Goal: Complete application form: Complete application form

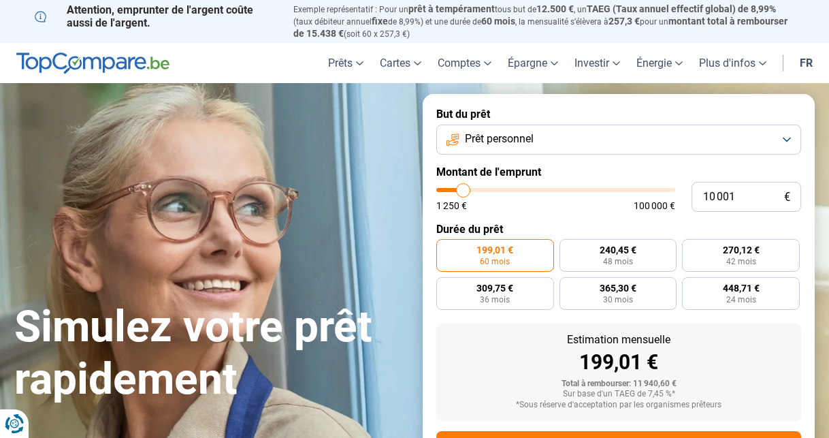
type input "11 250"
type input "11250"
type input "11 500"
type input "11500"
type input "12 000"
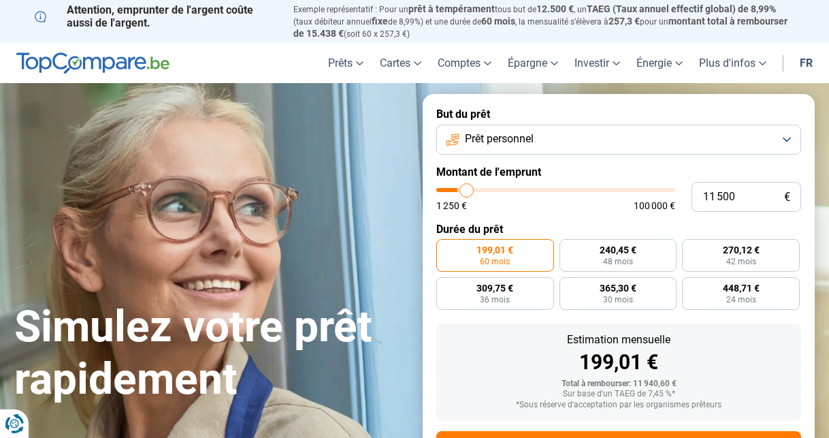
type input "12000"
type input "12 500"
type input "12500"
type input "13 250"
type input "13250"
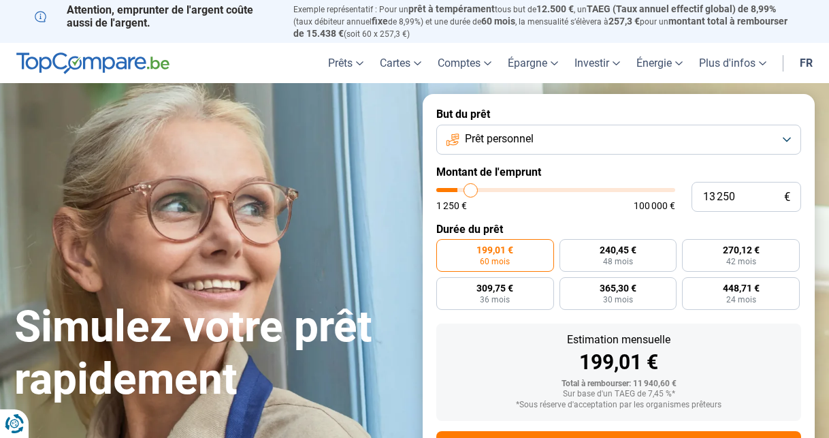
type input "14 250"
type input "14250"
type input "15 750"
type input "15750"
type input "17 250"
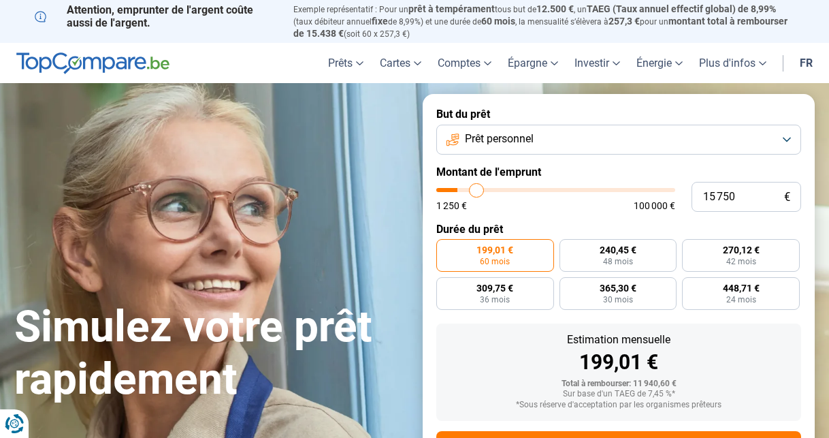
type input "17250"
type input "19 000"
type input "19000"
type input "21 250"
type input "21250"
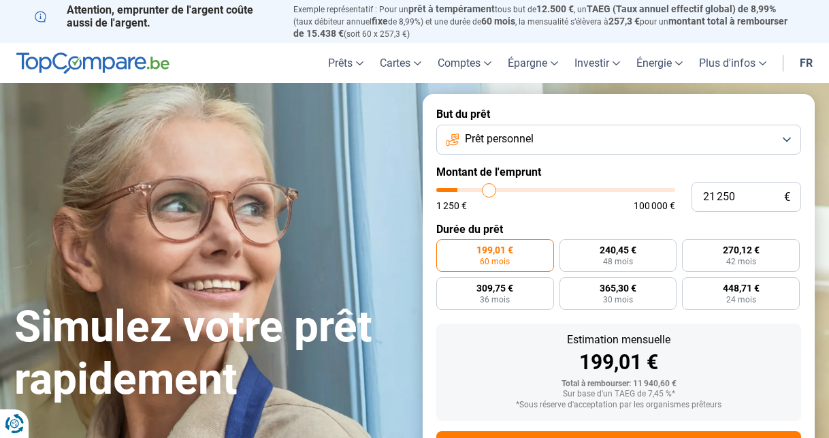
type input "23 500"
type input "23500"
type input "25 000"
type input "25000"
type input "26 500"
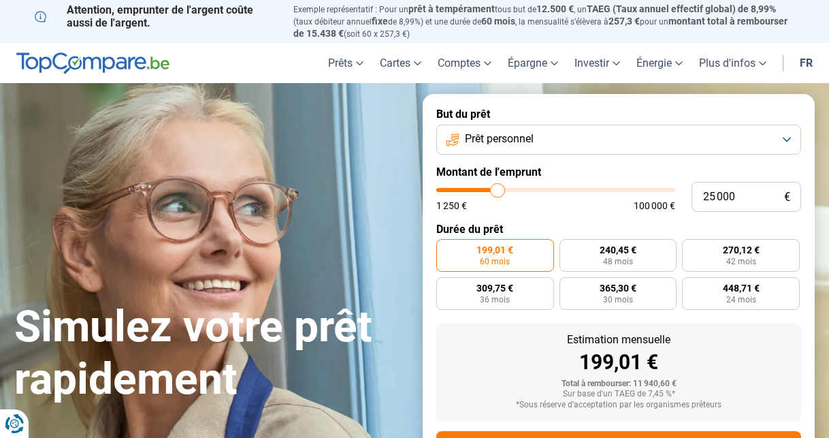
type input "26500"
type input "27 500"
type input "27500"
type input "29 500"
type input "29500"
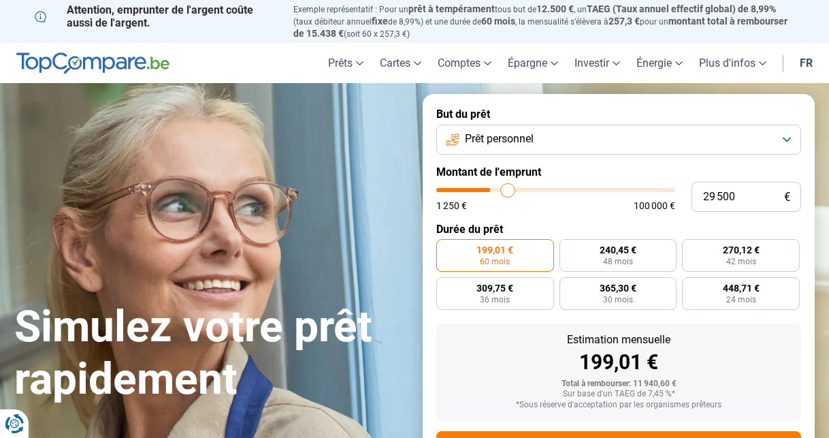
type input "31 000"
type input "31000"
type input "32 250"
type input "32250"
type input "33 500"
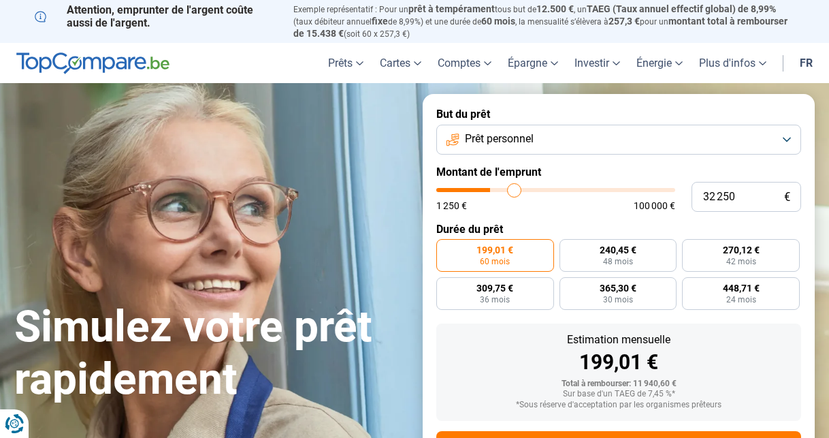
type input "33500"
type input "35 000"
type input "35000"
type input "36 000"
type input "36000"
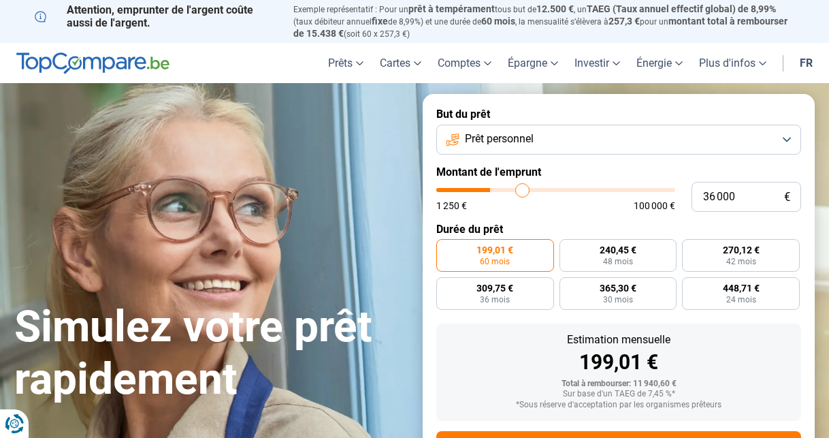
type input "37 750"
type input "37750"
type input "38 750"
type input "38750"
type input "40 000"
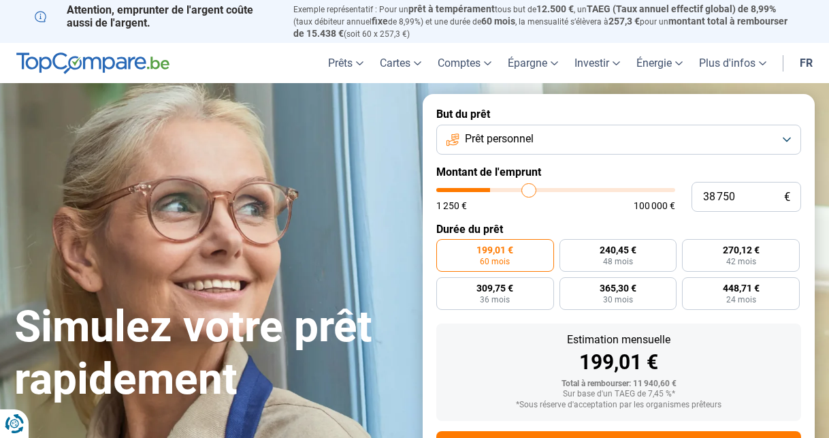
type input "40000"
type input "41 000"
type input "41000"
type input "42 000"
type input "42000"
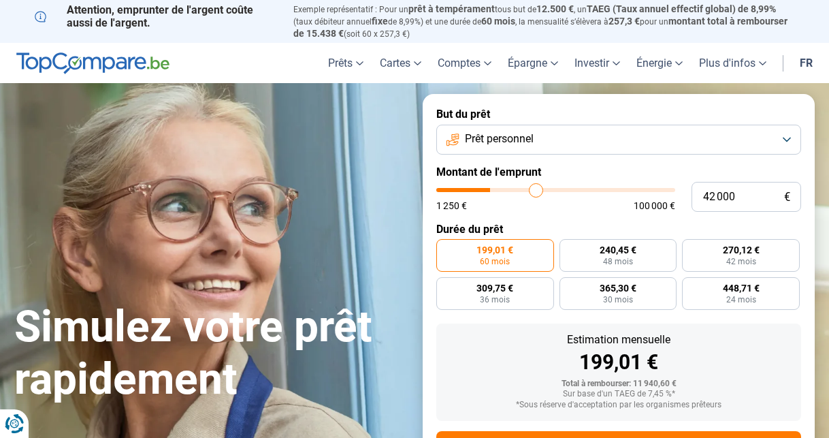
type input "43 000"
type input "43000"
type input "43 750"
type input "43750"
type input "44 500"
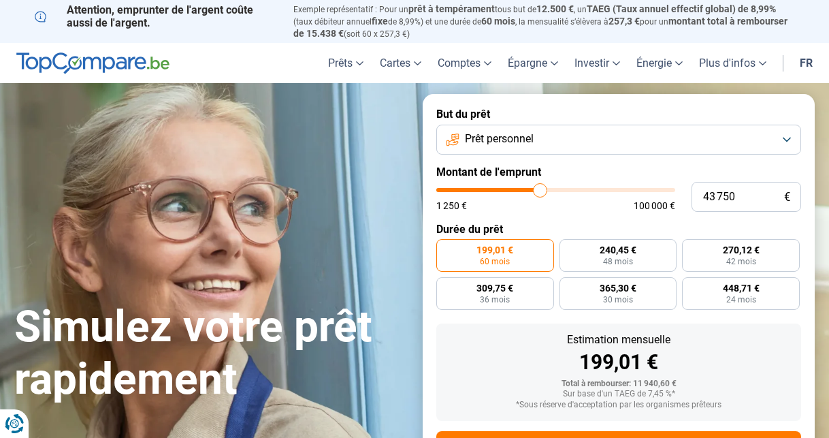
type input "44500"
type input "45 500"
type input "45500"
type input "46 500"
type input "46500"
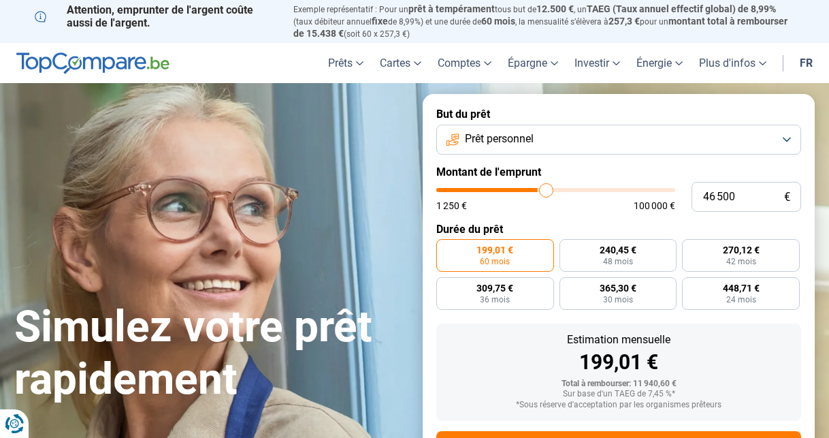
type input "47 500"
type input "47500"
type input "48 500"
type input "48500"
type input "49 250"
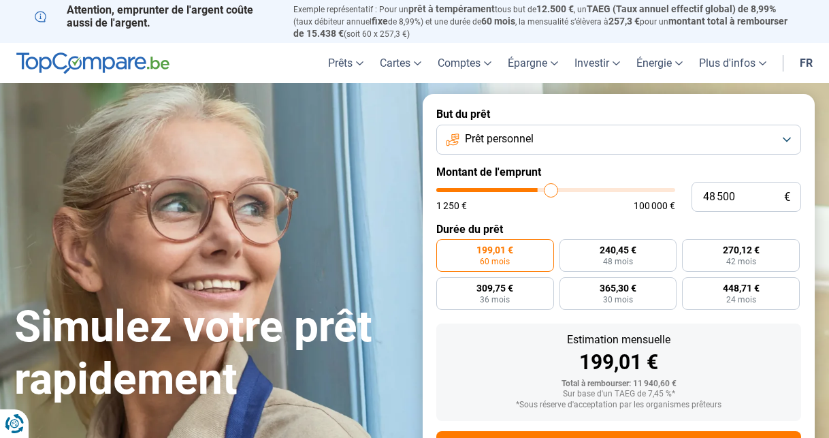
type input "49250"
type input "50 250"
type input "50250"
type input "50 750"
type input "50750"
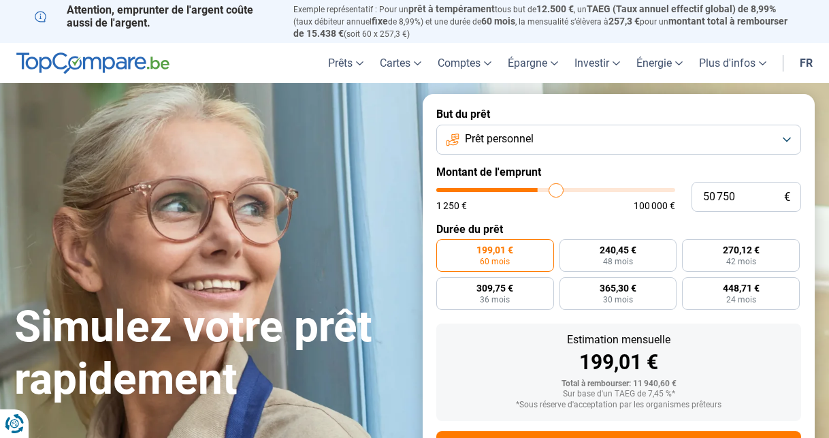
type input "51 500"
type input "51500"
type input "51 750"
type input "51750"
type input "52 250"
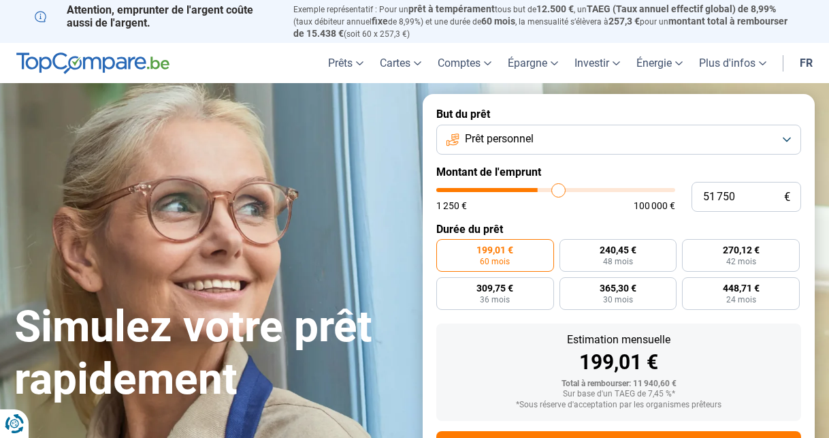
type input "52250"
type input "52 500"
type input "52500"
type input "52 750"
type input "52750"
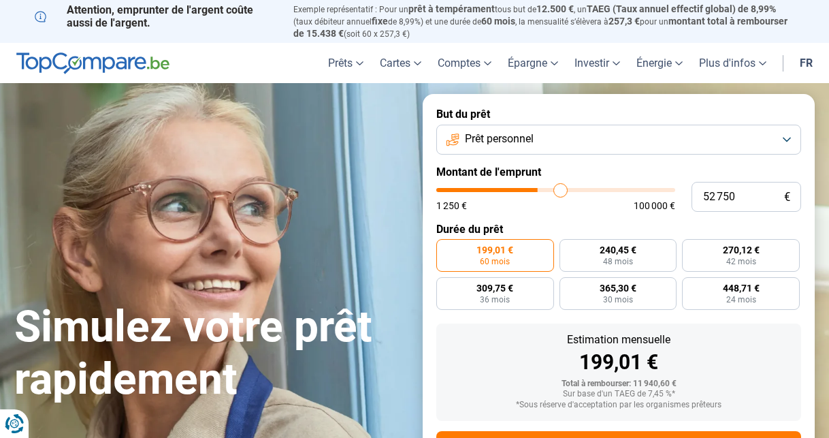
type input "53 000"
type input "53000"
type input "53 250"
type input "53250"
type input "53 000"
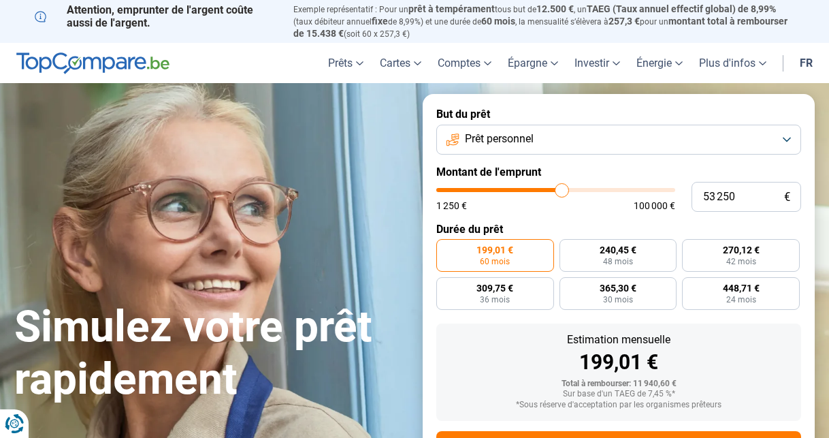
type input "53000"
type input "52 750"
type input "52750"
type input "52 250"
type input "52250"
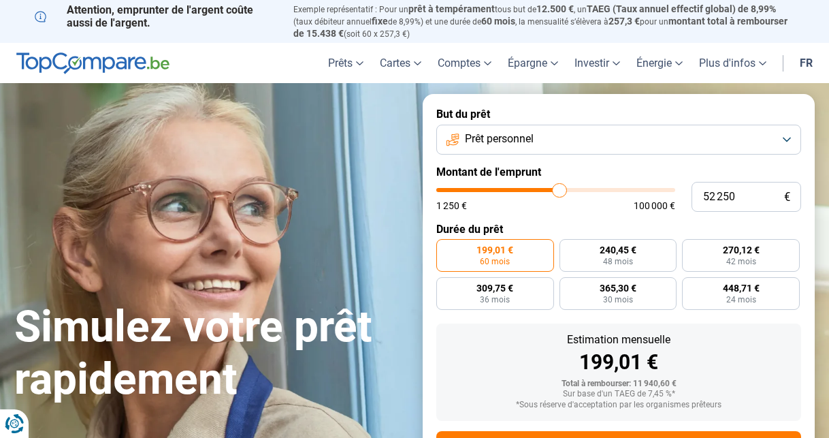
type input "52 000"
type input "52000"
type input "51 750"
type input "51750"
type input "51 250"
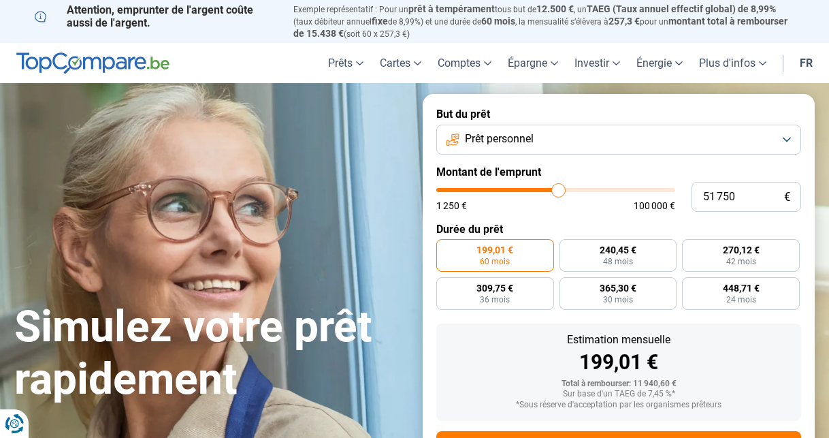
type input "51250"
type input "50 500"
type input "50500"
type input "50 000"
type input "50000"
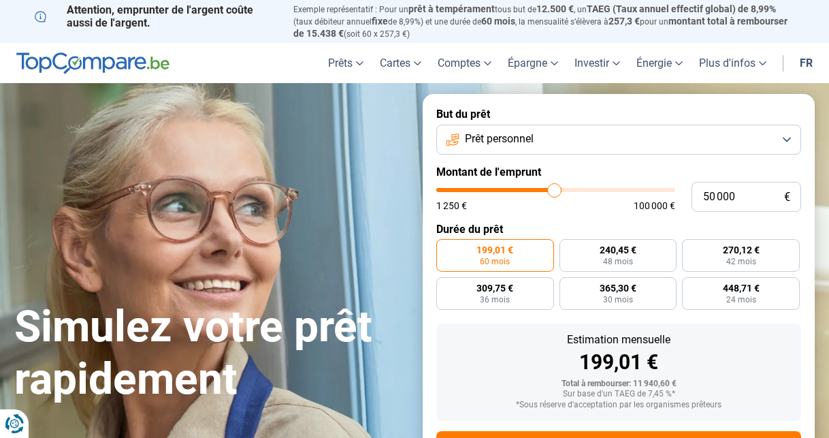
type input "49 000"
type input "49000"
type input "48 000"
type input "48000"
type input "47 250"
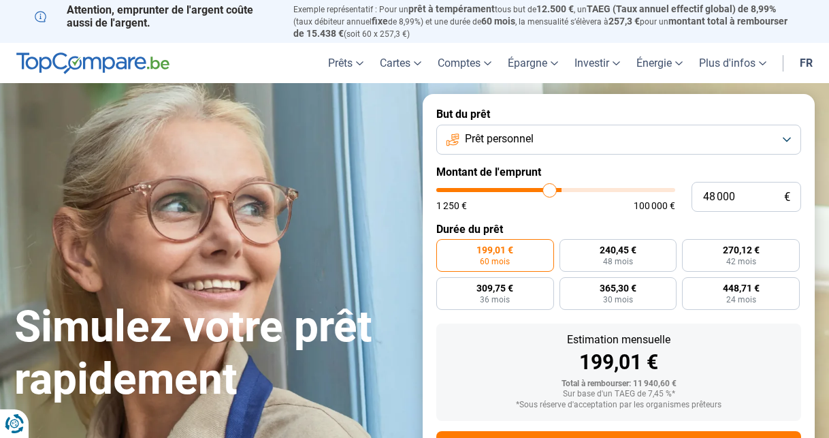
type input "47250"
type input "46 500"
type input "46500"
type input "45 750"
type input "45750"
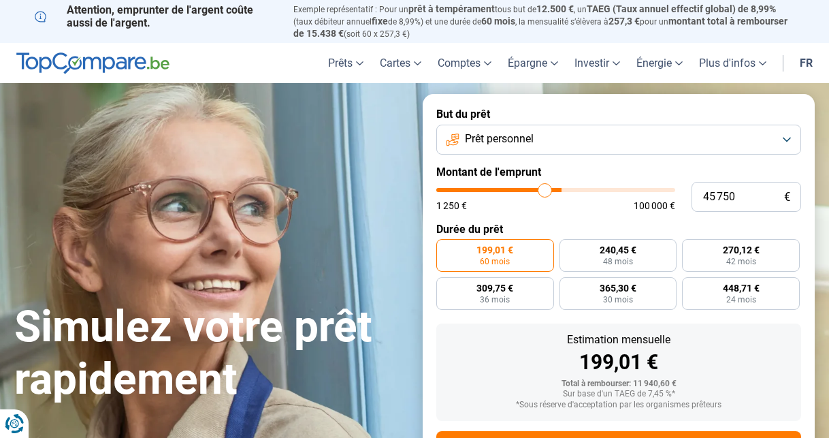
type input "45 250"
type input "45250"
type input "44 250"
type input "44250"
type input "44 000"
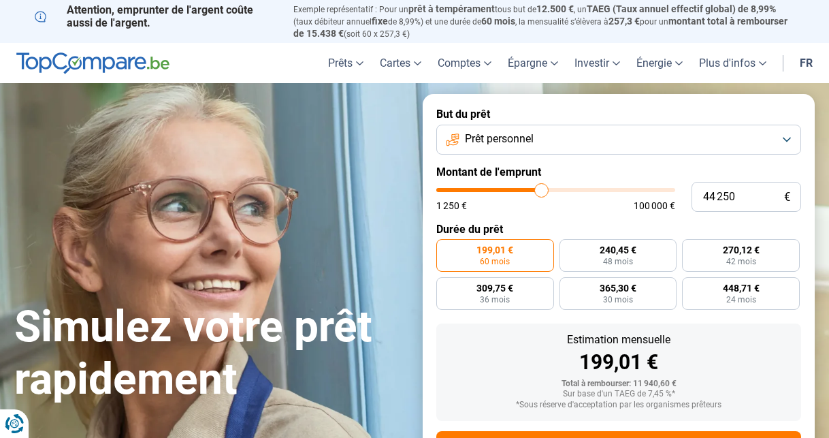
type input "44000"
type input "43 250"
type input "43250"
type input "42 500"
type input "42500"
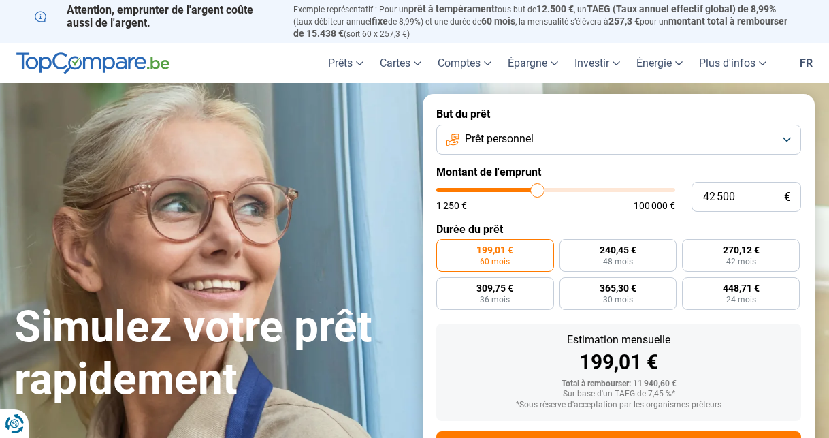
type input "42 000"
type input "42000"
type input "41 500"
type input "41500"
type input "41 000"
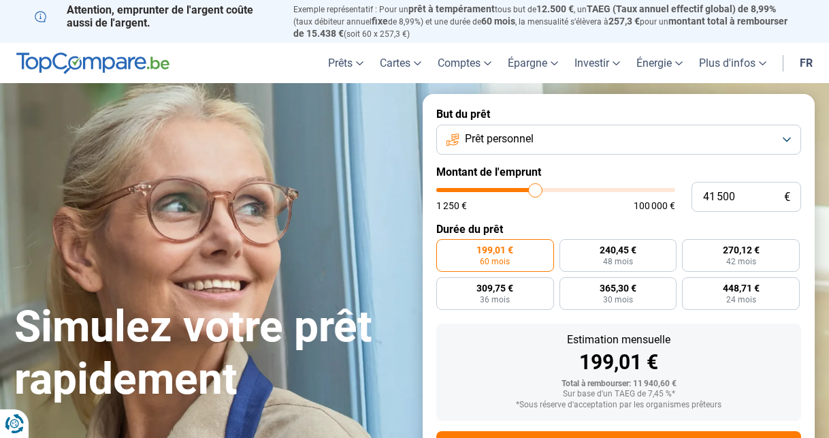
type input "41000"
type input "40 750"
type input "40750"
type input "40 500"
type input "40500"
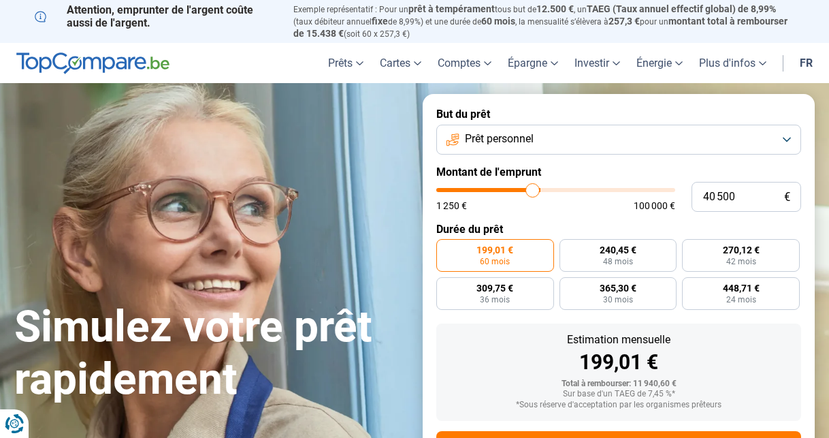
type input "40 250"
type input "40250"
type input "40 000"
type input "40000"
type input "39 750"
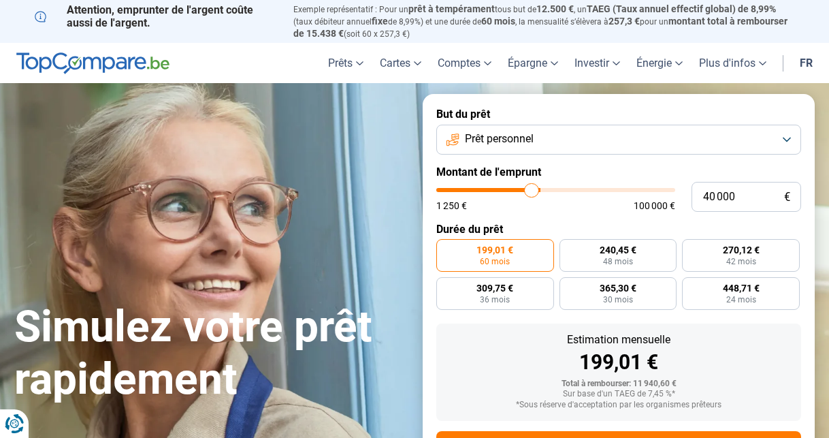
type input "39750"
type input "39 500"
type input "39500"
type input "39 250"
type input "39250"
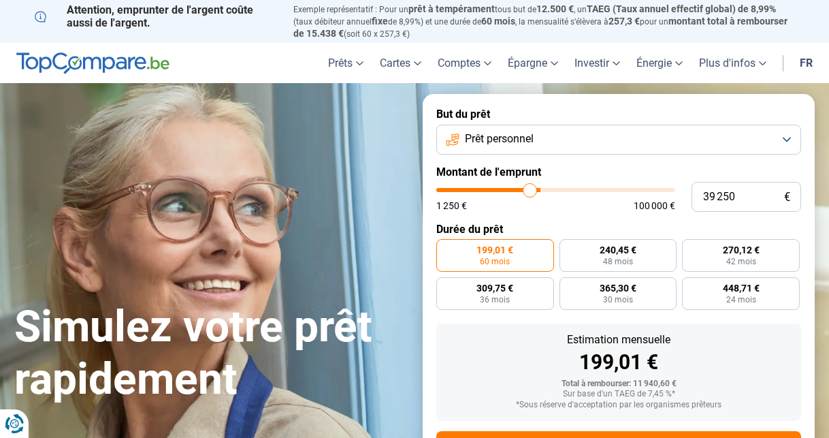
type input "39 000"
type input "39000"
type input "38 750"
type input "38750"
type input "38 500"
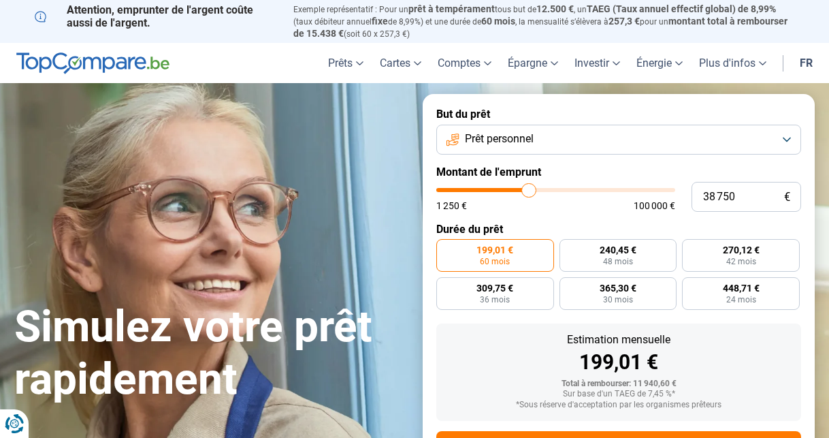
type input "38500"
type input "38 250"
type input "38250"
type input "38 000"
type input "38000"
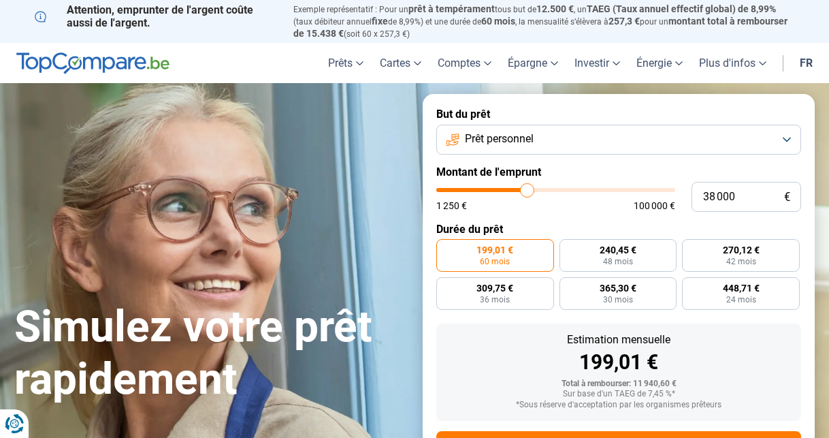
type input "37 750"
type input "37750"
type input "37 500"
type input "37500"
type input "37 250"
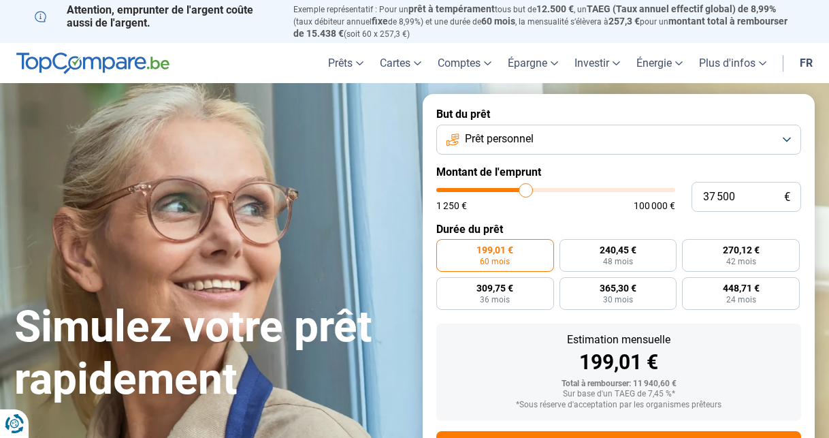
type input "37250"
type input "37 000"
type input "37000"
type input "36 750"
type input "36750"
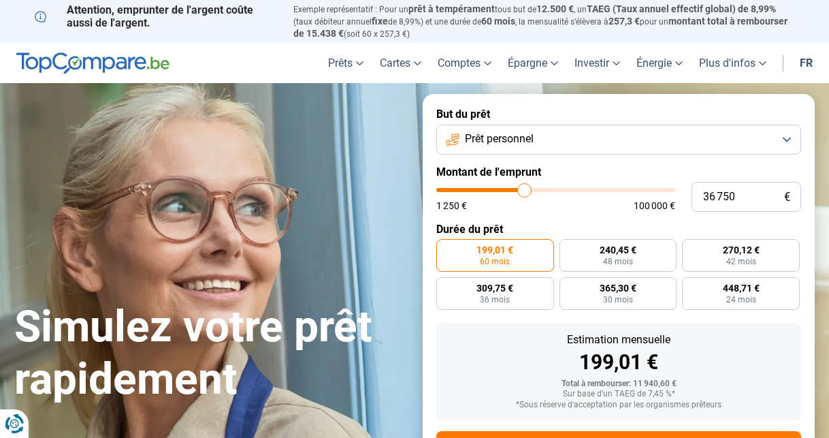
type input "36 500"
type input "36500"
type input "36 250"
type input "36250"
type input "36 000"
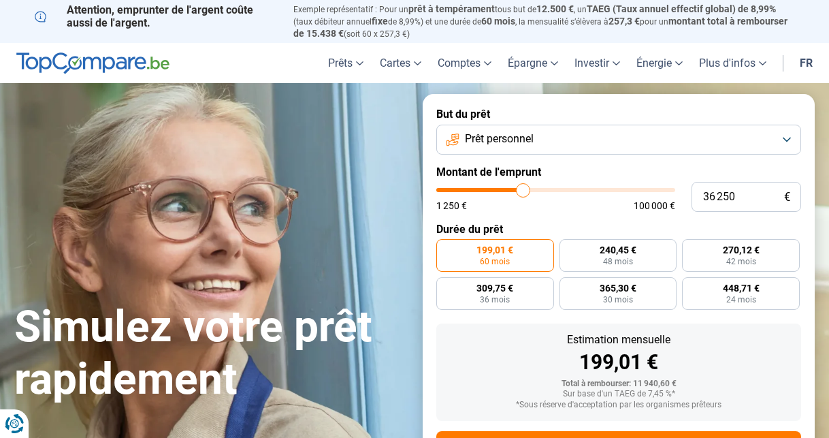
type input "36000"
type input "35 750"
type input "35750"
type input "35 500"
type input "35500"
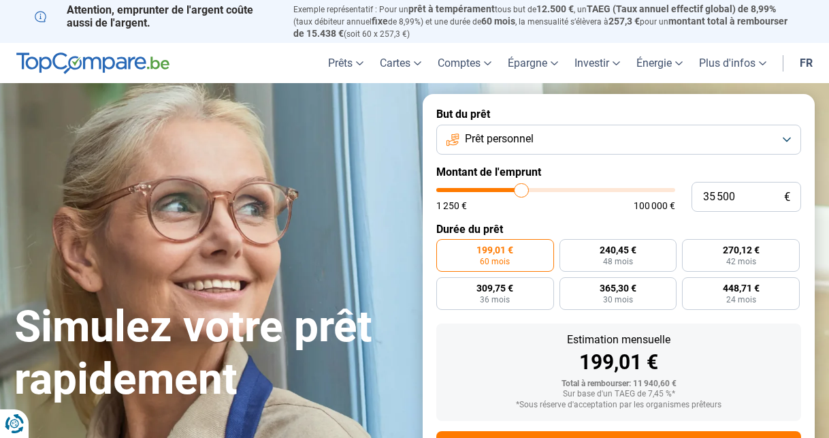
type input "35 250"
type input "35250"
type input "35 000"
type input "35000"
type input "34 750"
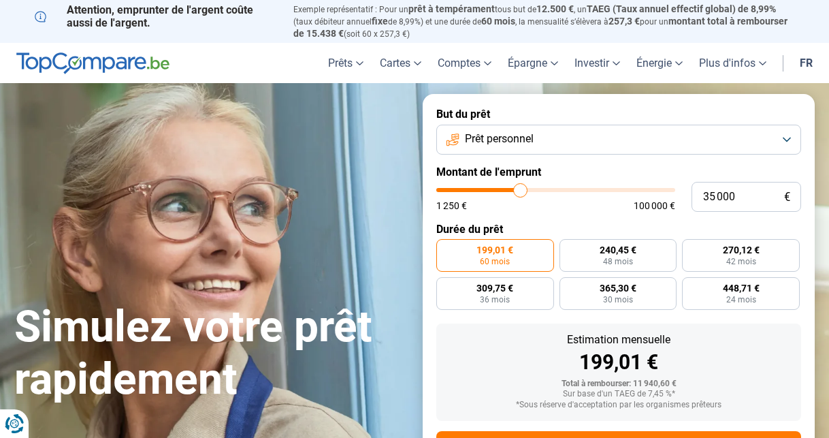
type input "34750"
type input "34 500"
type input "34500"
type input "34 250"
type input "34250"
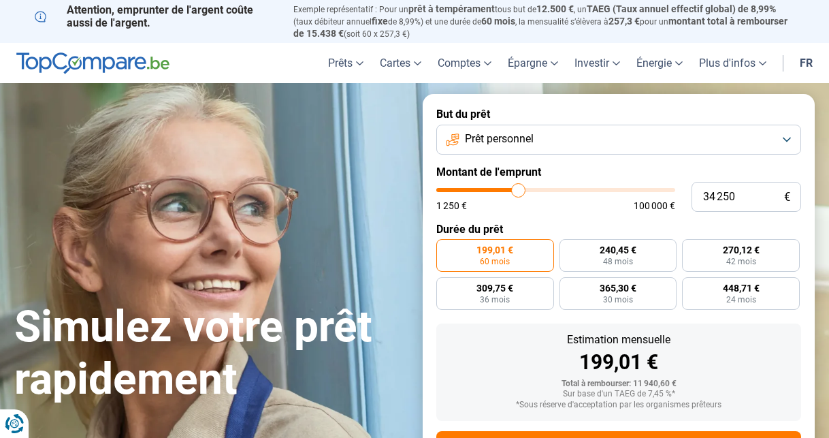
type input "34 000"
type input "34000"
type input "33 750"
type input "33750"
type input "33 500"
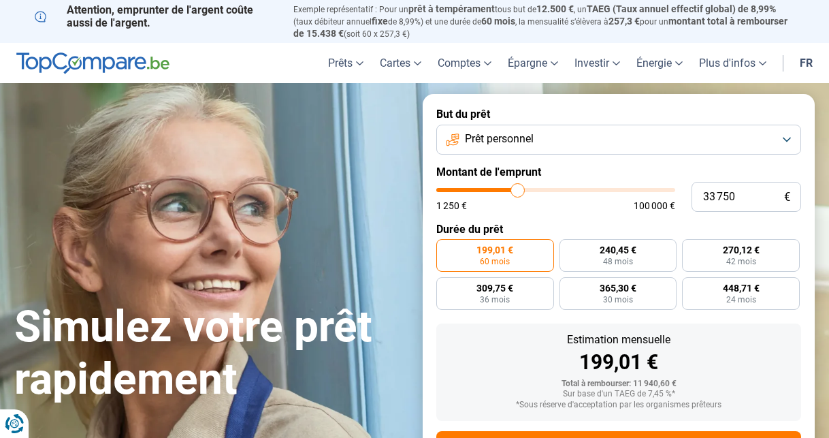
type input "33500"
type input "33 250"
type input "33250"
type input "33 000"
type input "33000"
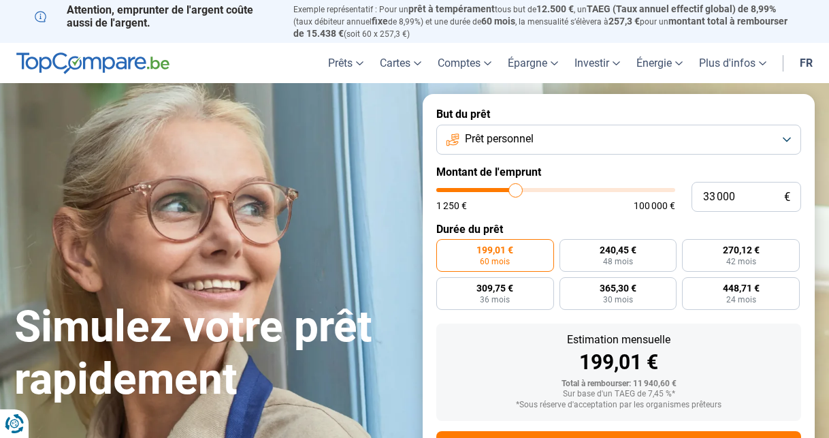
type input "32 750"
type input "32750"
type input "32 500"
type input "32500"
type input "32 250"
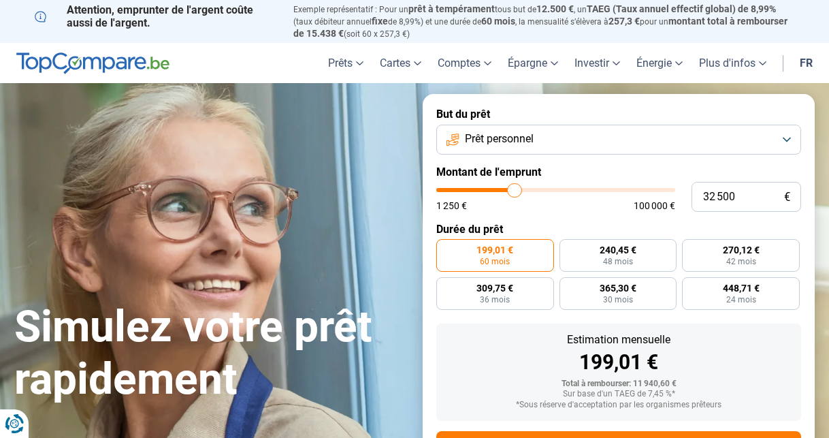
type input "32250"
type input "32 000"
type input "32000"
type input "31 750"
type input "31750"
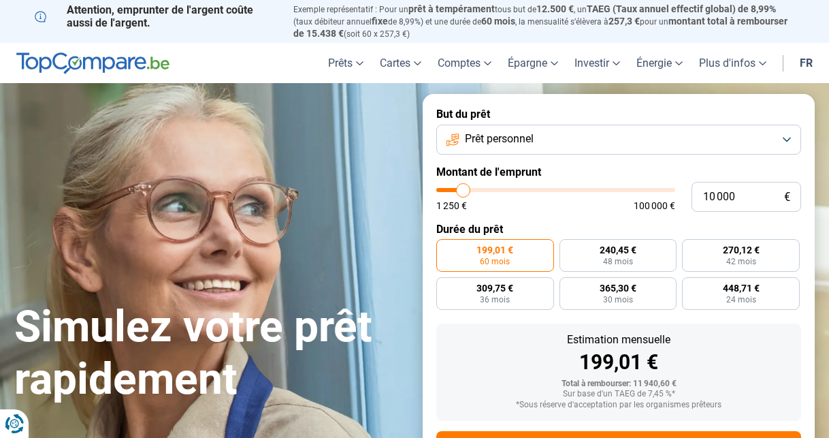
click at [464, 188] on input "range" at bounding box center [555, 190] width 239 height 4
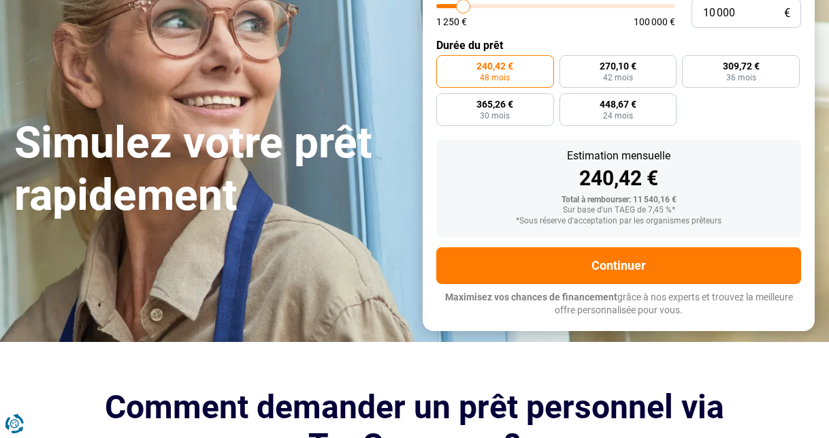
scroll to position [184, 0]
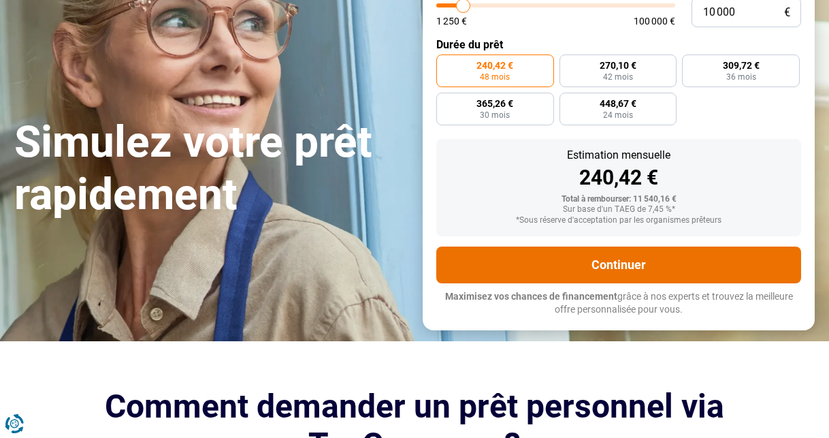
click at [639, 265] on button "Continuer" at bounding box center [618, 264] width 365 height 37
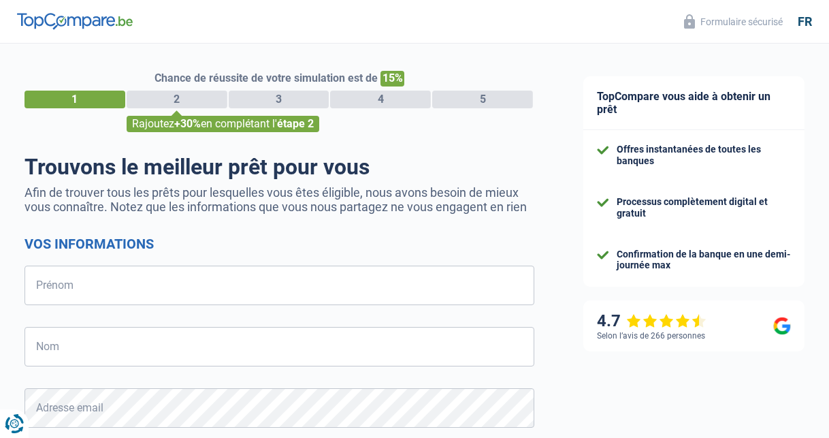
select select "32"
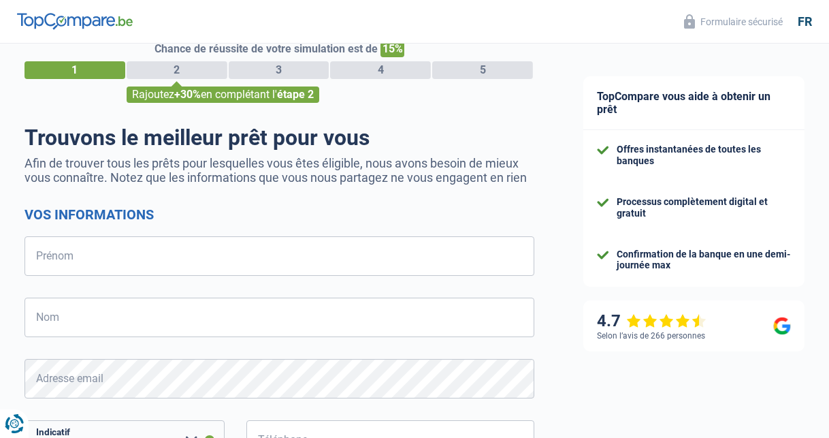
scroll to position [31, 0]
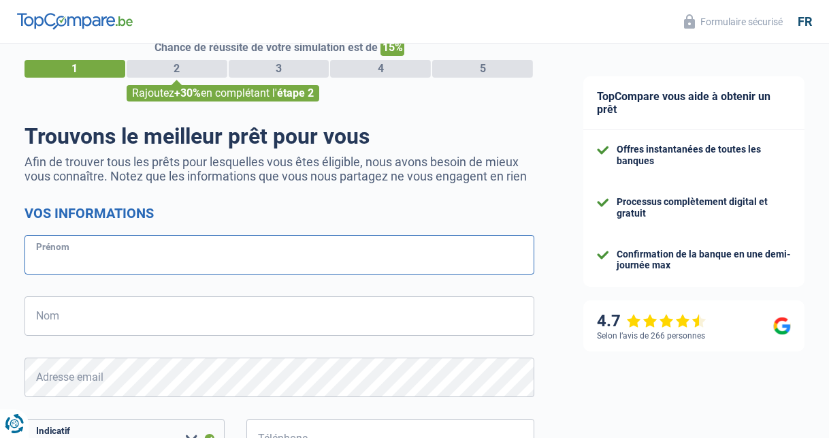
click at [182, 259] on input "Prénom" at bounding box center [280, 254] width 510 height 39
type input "MERLYN JOHANNA"
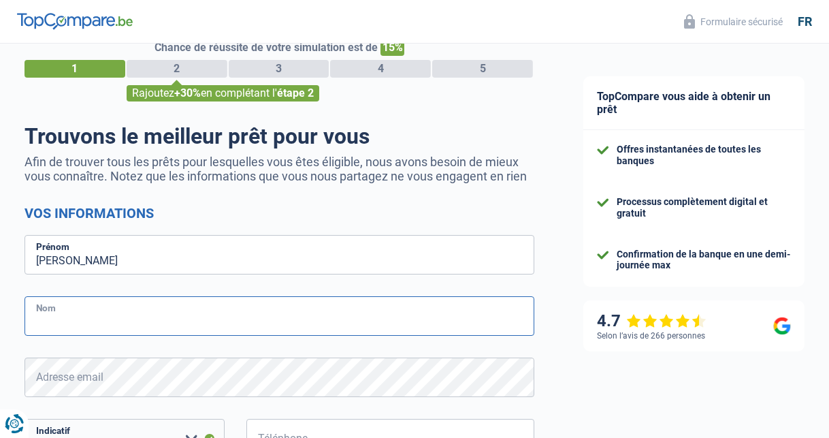
click at [110, 313] on input "Nom" at bounding box center [280, 315] width 510 height 39
type input "LOPEZ VALENCIA"
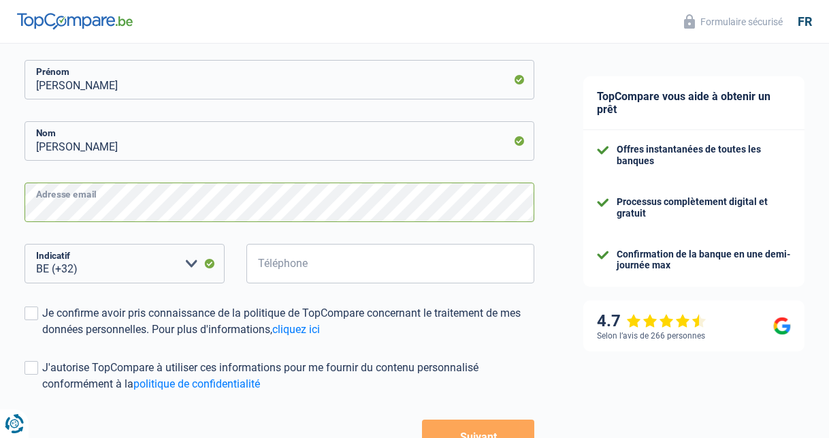
scroll to position [214, 0]
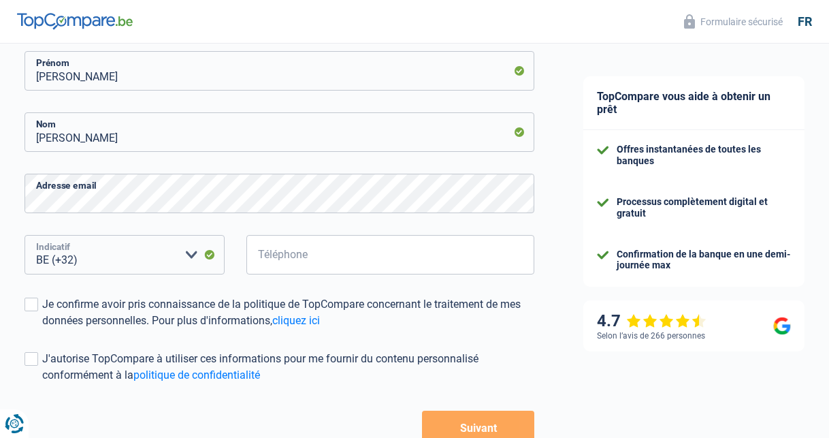
click at [144, 262] on select "BE (+32) LU (+352) Veuillez sélectionner une option" at bounding box center [125, 254] width 200 height 39
click at [276, 256] on input "Téléphone" at bounding box center [390, 254] width 288 height 39
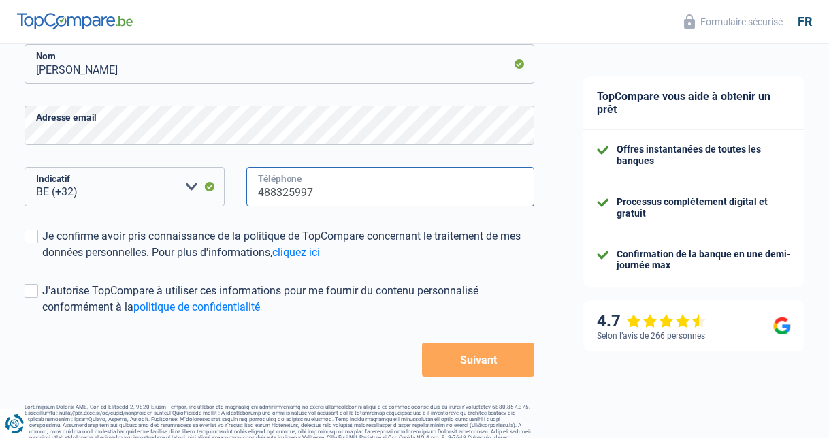
scroll to position [287, 0]
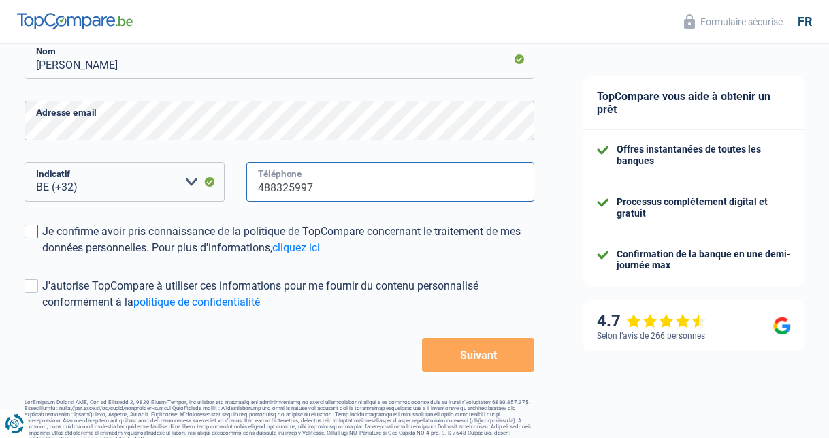
type input "488325997"
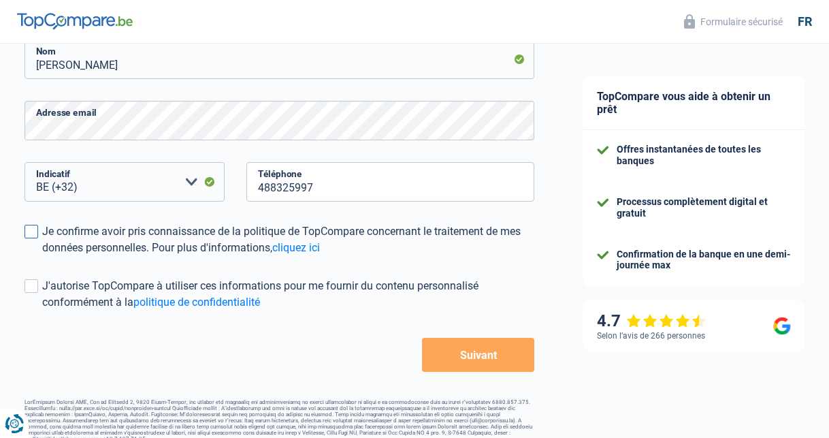
click at [26, 234] on span at bounding box center [32, 232] width 14 height 14
click at [42, 256] on input "Je confirme avoir pris connaissance de la politique de TopCompare concernant le…" at bounding box center [42, 256] width 0 height 0
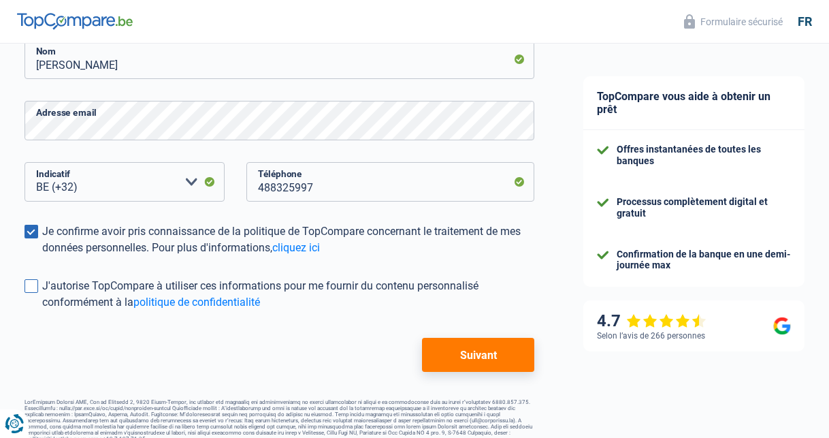
click at [37, 284] on span at bounding box center [32, 286] width 14 height 14
click at [42, 310] on input "J'autorise TopCompare à utiliser ces informations pour me fournir du contenu pe…" at bounding box center [42, 310] width 0 height 0
click at [443, 353] on button "Suivant" at bounding box center [478, 355] width 112 height 34
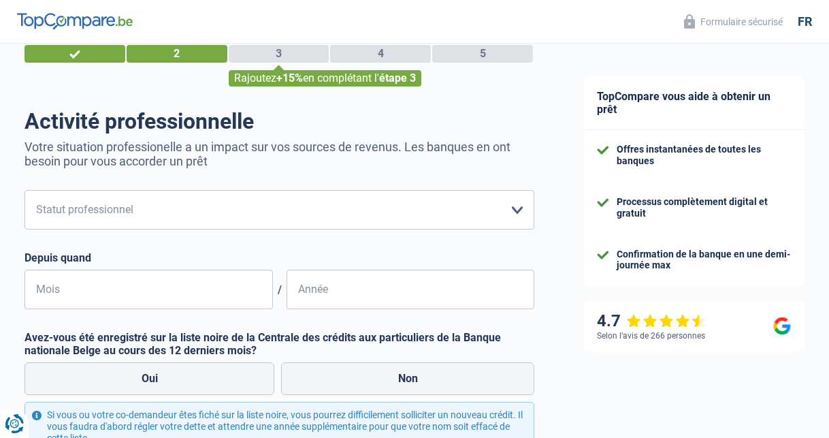
scroll to position [46, 0]
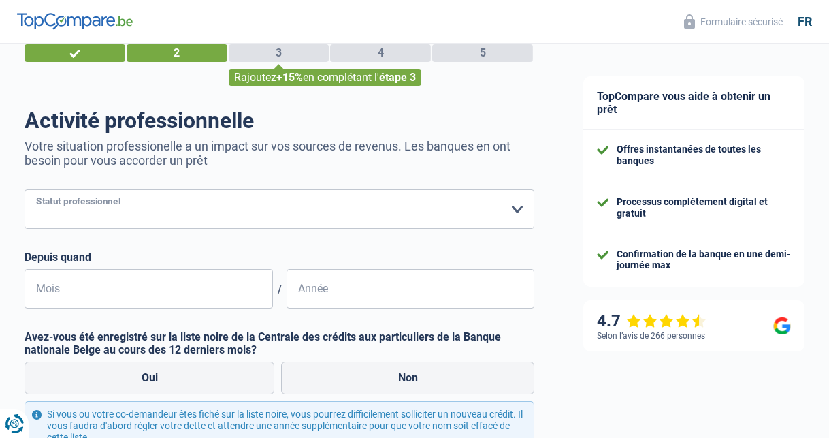
click at [406, 196] on select "Ouvrier Employé privé Employé public Invalide Indépendant Pensionné Chômeur Mut…" at bounding box center [280, 208] width 510 height 39
select select "worker"
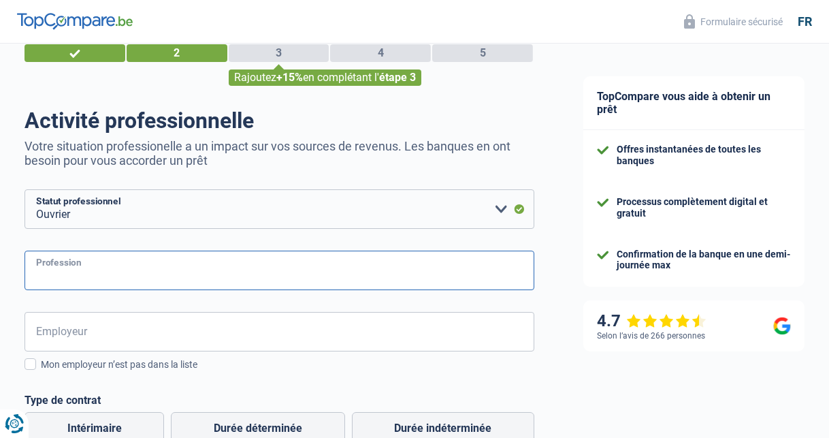
click at [365, 265] on input "Profession" at bounding box center [280, 270] width 510 height 39
type input "A"
click at [63, 276] on input "tecnicienne" at bounding box center [280, 270] width 510 height 39
click at [93, 275] on input "tecnicienne" at bounding box center [280, 270] width 510 height 39
type input "t"
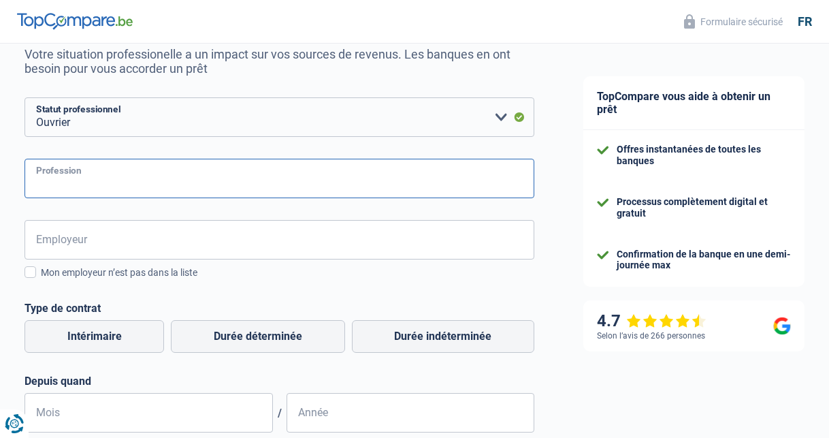
scroll to position [146, 0]
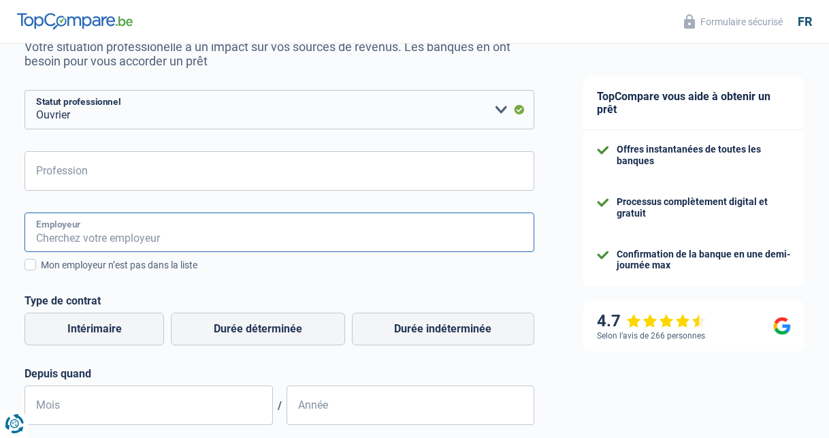
click at [96, 242] on input "Employeur" at bounding box center [280, 231] width 510 height 39
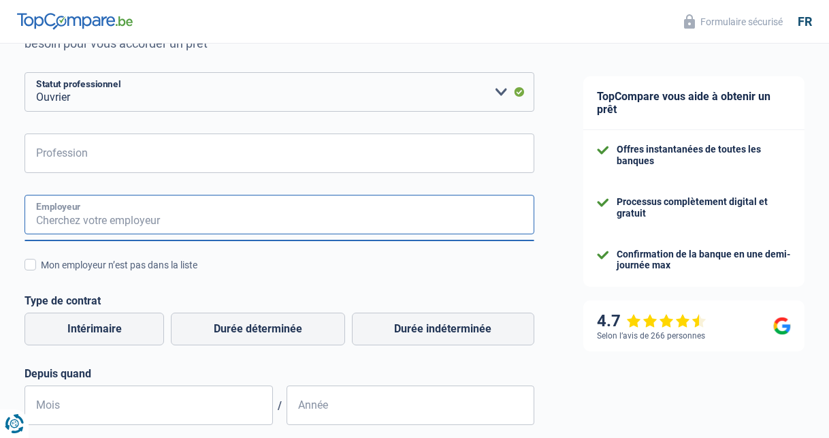
scroll to position [161, 0]
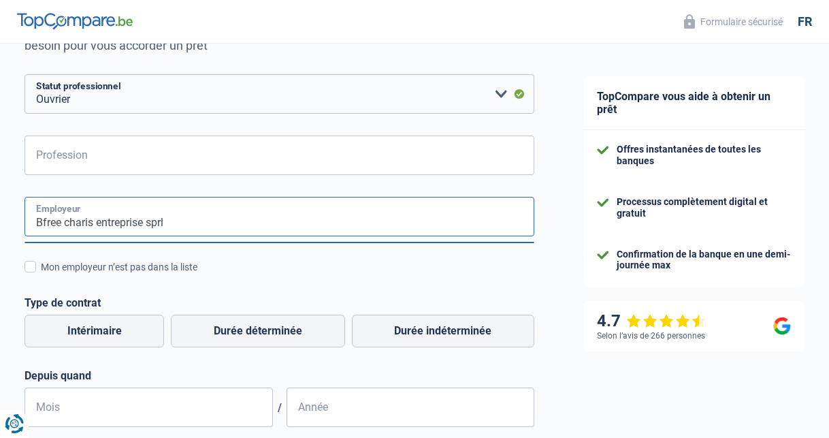
click at [40, 219] on input "Bfree charis entreprise sprl" at bounding box center [280, 216] width 510 height 39
click at [71, 222] on input "B-free charis entreprise sprl" at bounding box center [280, 216] width 510 height 39
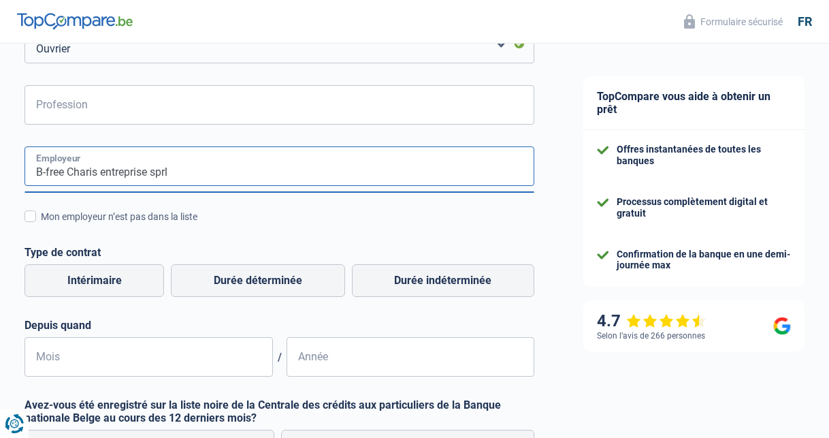
scroll to position [216, 0]
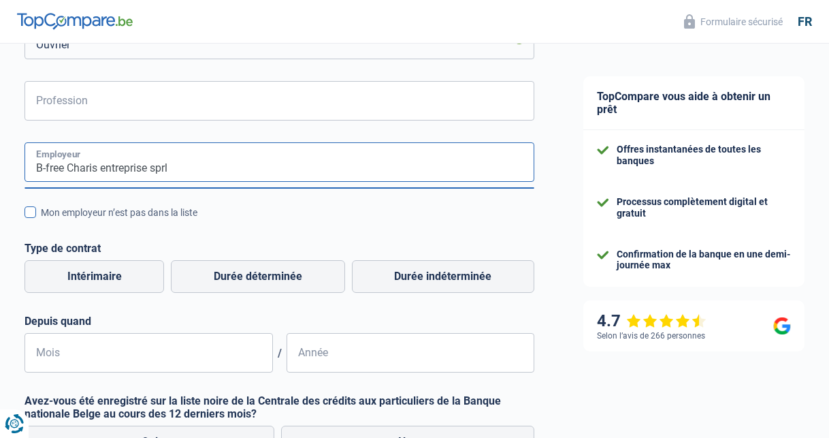
type input "B-free Charis entreprise sprl"
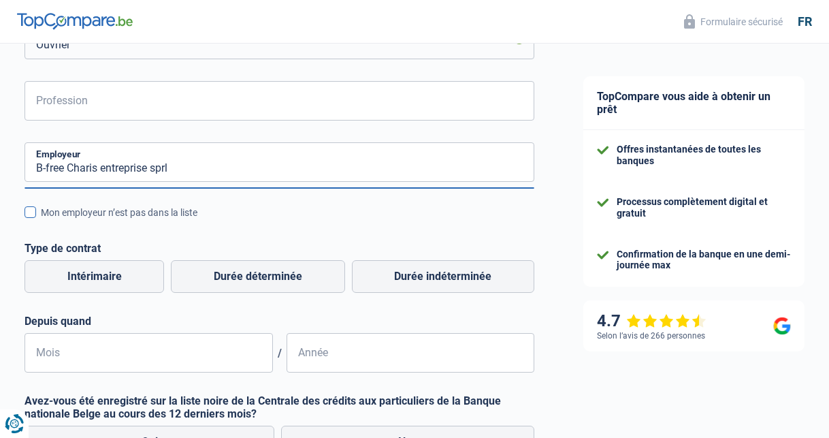
click at [31, 214] on span at bounding box center [31, 212] width 12 height 12
click at [41, 220] on input "Mon employeur n’est pas dans la liste" at bounding box center [41, 220] width 0 height 0
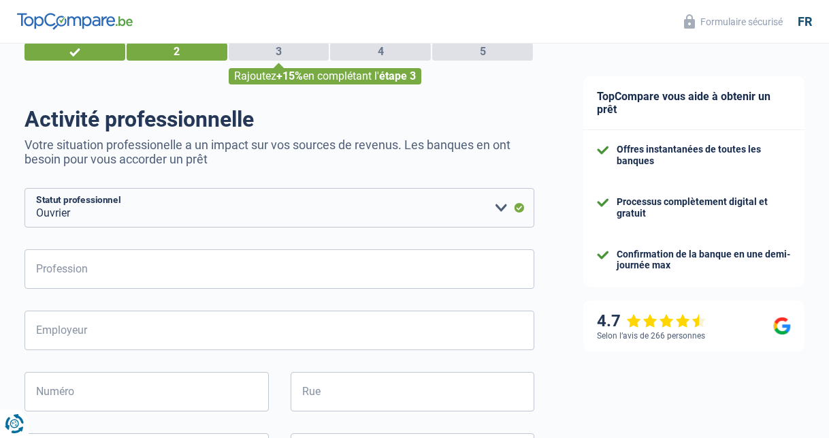
scroll to position [22, 0]
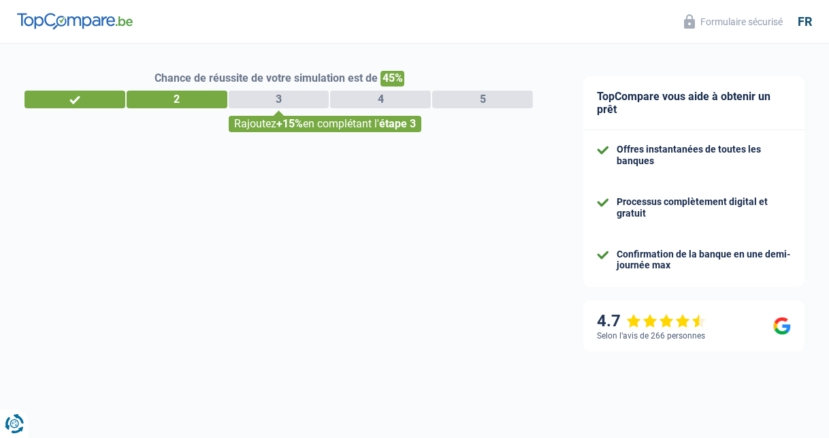
select select "32"
